Goal: Task Accomplishment & Management: Use online tool/utility

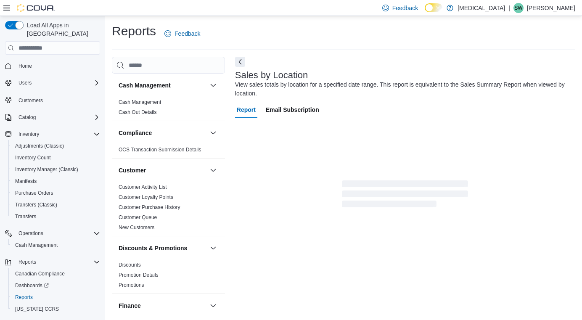
scroll to position [13, 0]
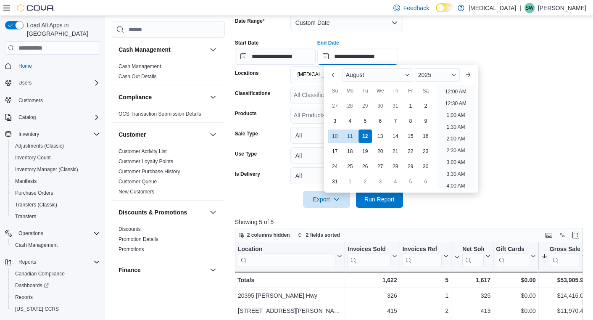
scroll to position [463, 0]
click at [350, 61] on input "**********" at bounding box center [358, 56] width 81 height 17
click at [366, 138] on div "12" at bounding box center [365, 136] width 15 height 15
click at [527, 143] on form "**********" at bounding box center [411, 106] width 352 height 204
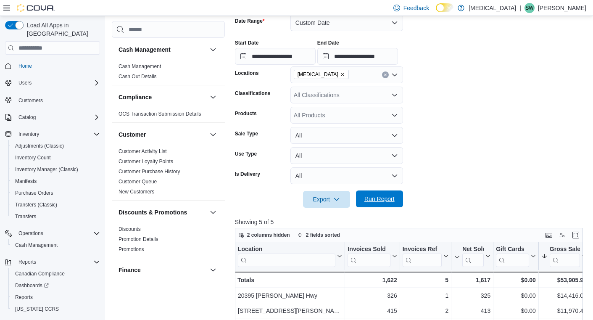
click at [397, 193] on span "Run Report" at bounding box center [379, 199] width 37 height 17
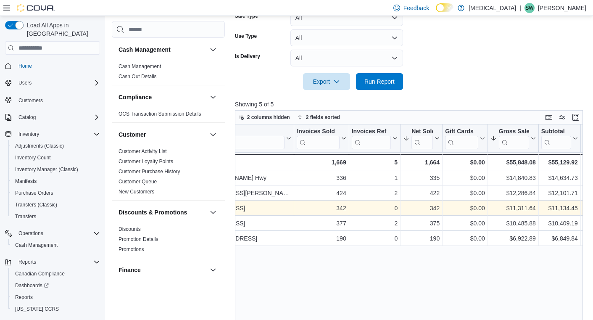
scroll to position [0, 53]
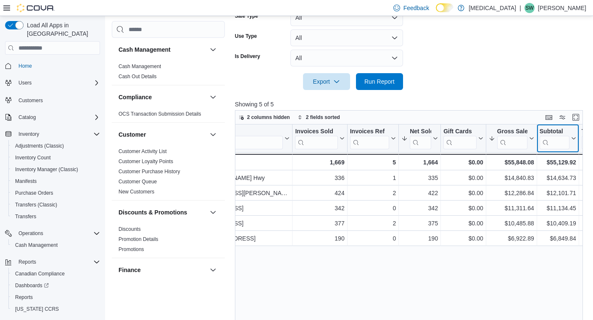
drag, startPoint x: 567, startPoint y: 162, endPoint x: 567, endPoint y: 266, distance: 103.9
click at [567, 266] on div "Location Click to view column header actions Invoices Sold Click to view column…" at bounding box center [409, 246] width 348 height 242
drag, startPoint x: 496, startPoint y: 303, endPoint x: 513, endPoint y: 299, distance: 17.2
click at [513, 299] on div "Location Click to view column header actions Invoices Sold Click to view column…" at bounding box center [409, 246] width 348 height 242
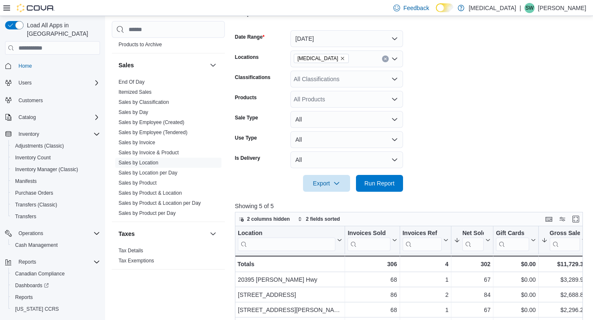
scroll to position [124, 0]
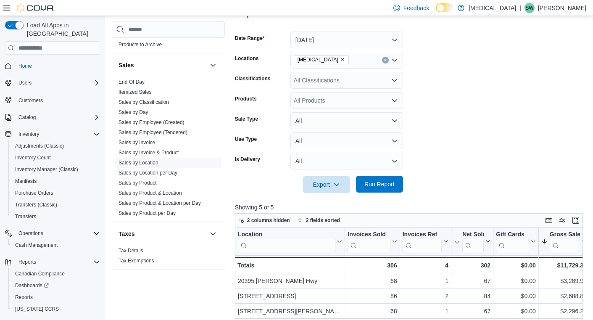
click at [386, 191] on span "Run Report" at bounding box center [379, 184] width 37 height 17
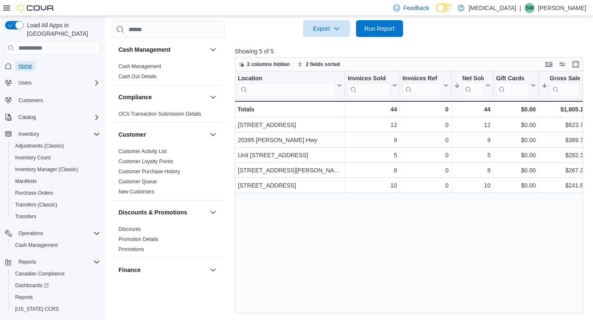
click at [32, 63] on span "Home" at bounding box center [25, 66] width 13 height 7
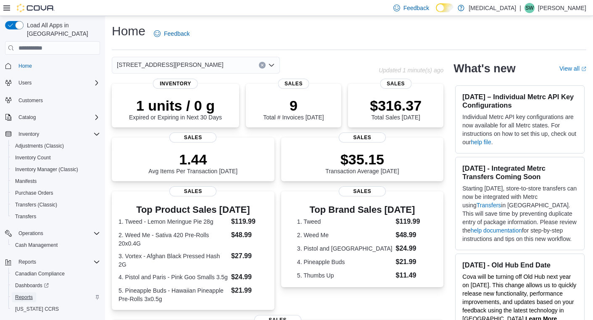
click at [26, 294] on span "Reports" at bounding box center [24, 297] width 18 height 7
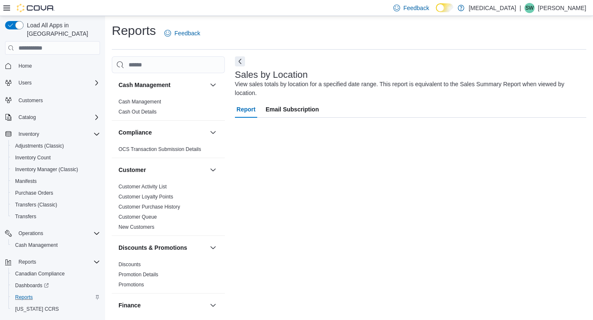
scroll to position [13, 0]
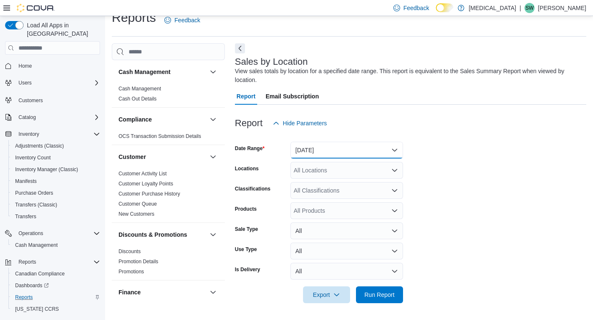
click at [343, 151] on button "Yesterday" at bounding box center [347, 150] width 113 height 17
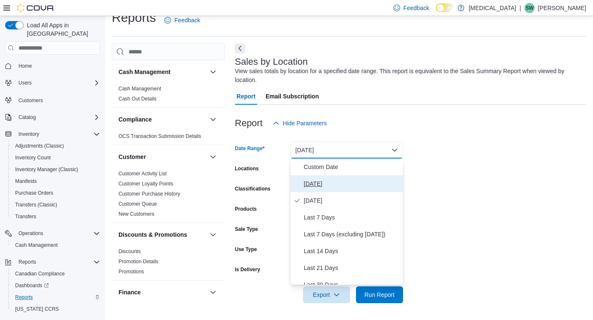
click at [343, 181] on span "[DATE]" at bounding box center [352, 184] width 96 height 10
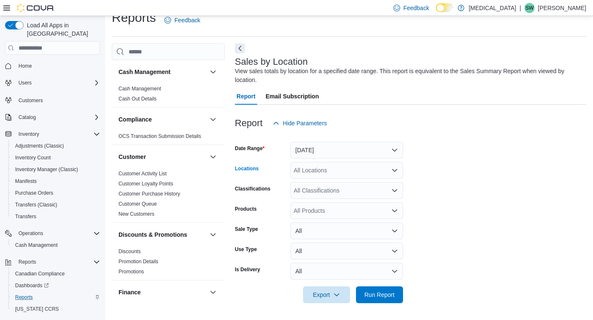
click at [359, 174] on div "All Locations" at bounding box center [347, 170] width 113 height 17
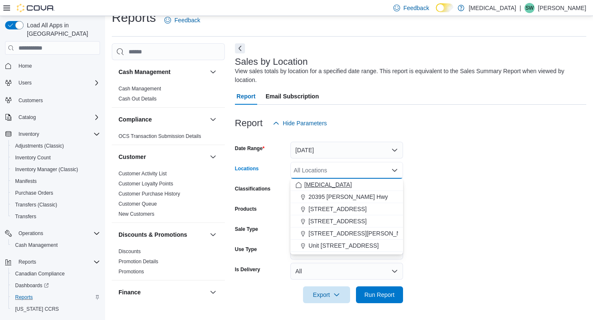
click at [358, 186] on div "[MEDICAL_DATA]" at bounding box center [347, 184] width 103 height 8
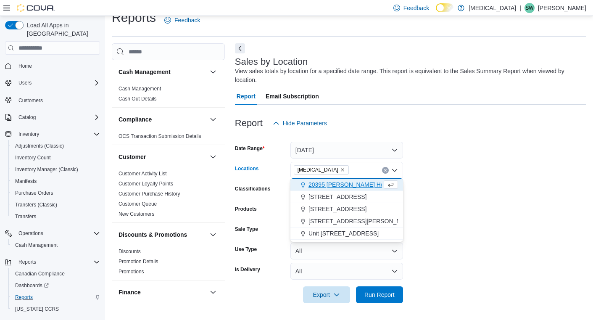
click at [433, 196] on form "Date Range Today Locations Muse Combo box. Selected. Muse. Press Backspace to d…" at bounding box center [411, 218] width 352 height 172
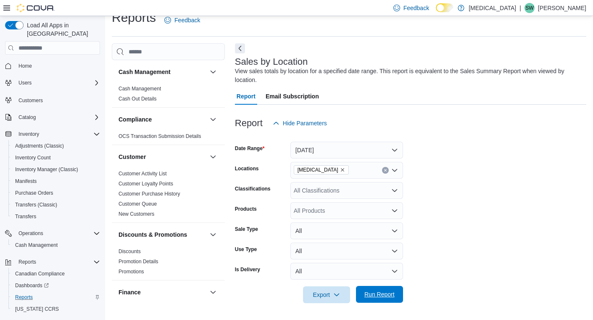
click at [377, 294] on span "Run Report" at bounding box center [380, 294] width 30 height 8
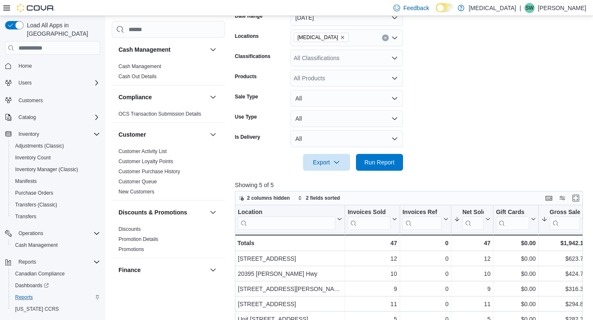
scroll to position [158, 0]
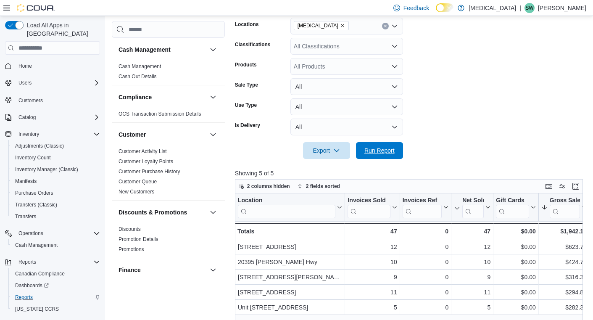
click at [377, 152] on span "Run Report" at bounding box center [380, 150] width 30 height 8
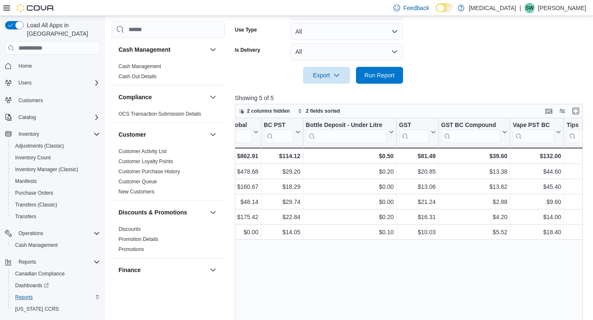
scroll to position [0, 1411]
